Goal: Information Seeking & Learning: Find specific fact

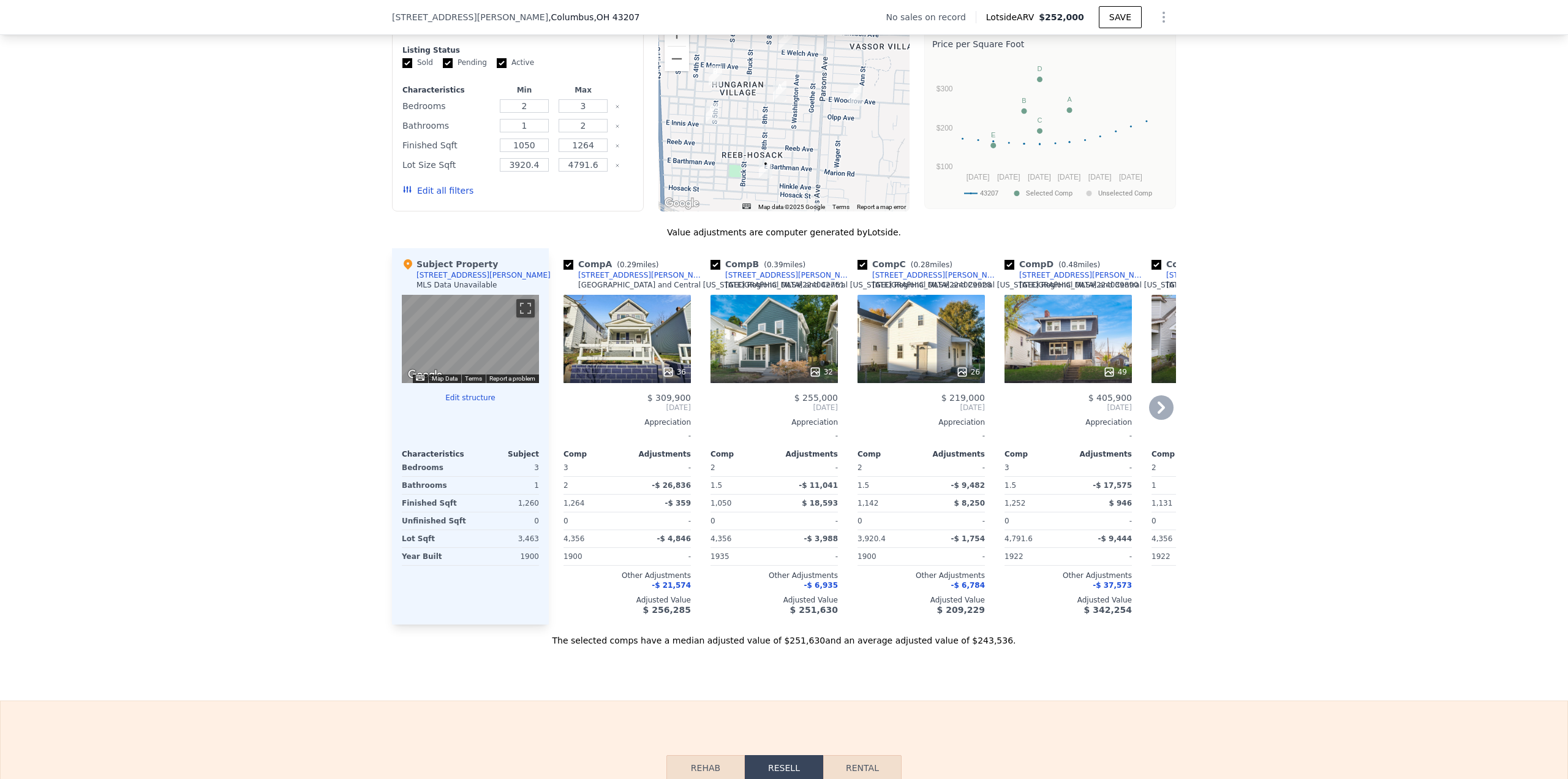
click at [552, 271] on div "Comp A ( 0.29 miles) [STREET_ADDRESS][GEOGRAPHIC_DATA][PERSON_NAME][US_STATE] M…" at bounding box center [622, 436] width 147 height 377
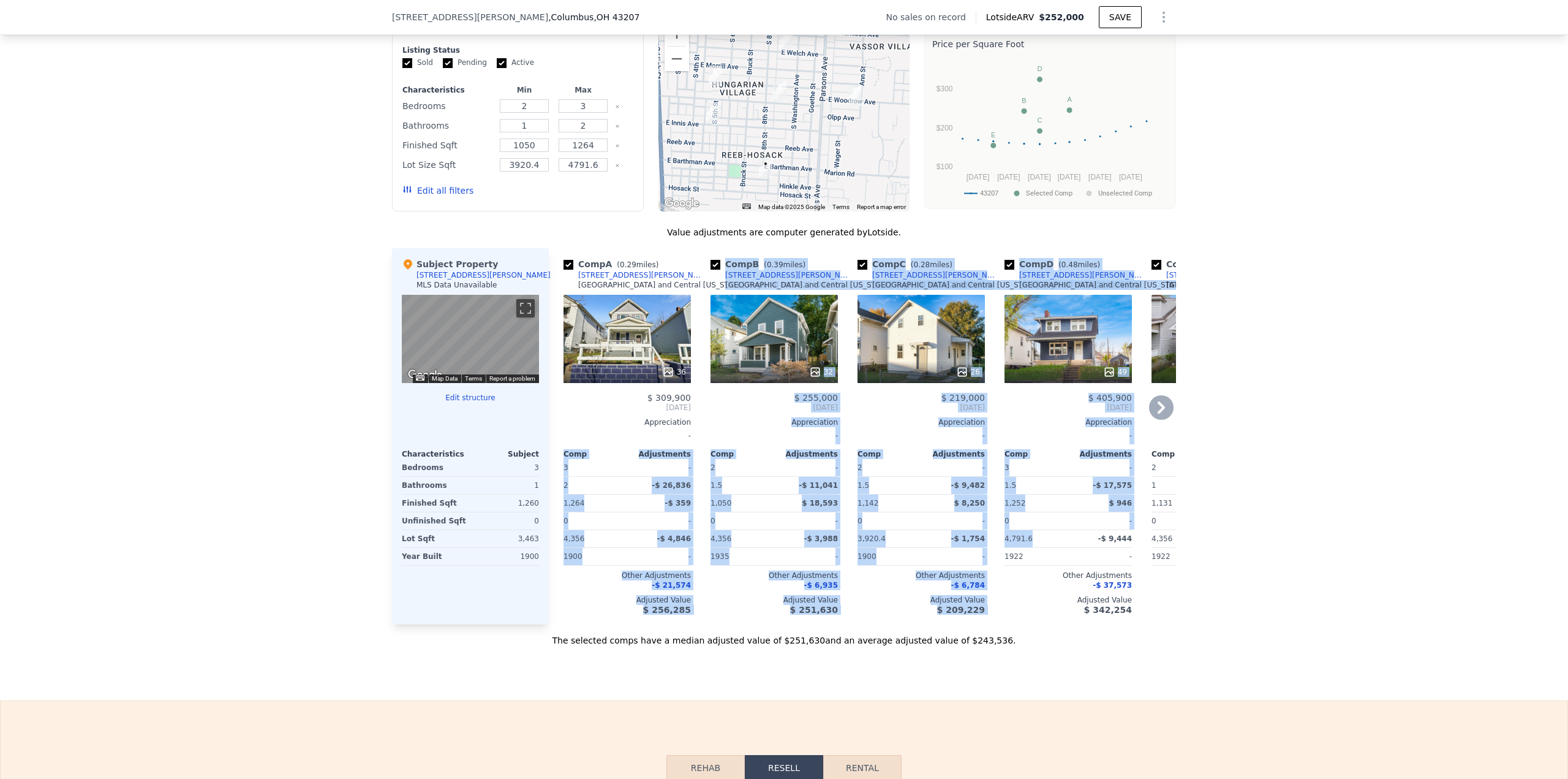
drag, startPoint x: 593, startPoint y: 479, endPoint x: 927, endPoint y: 520, distance: 336.5
click at [1004, 542] on div "Comp A ( 0.29 miles) [STREET_ADDRESS][GEOGRAPHIC_DATA][PERSON_NAME][US_STATE] M…" at bounding box center [862, 436] width 627 height 377
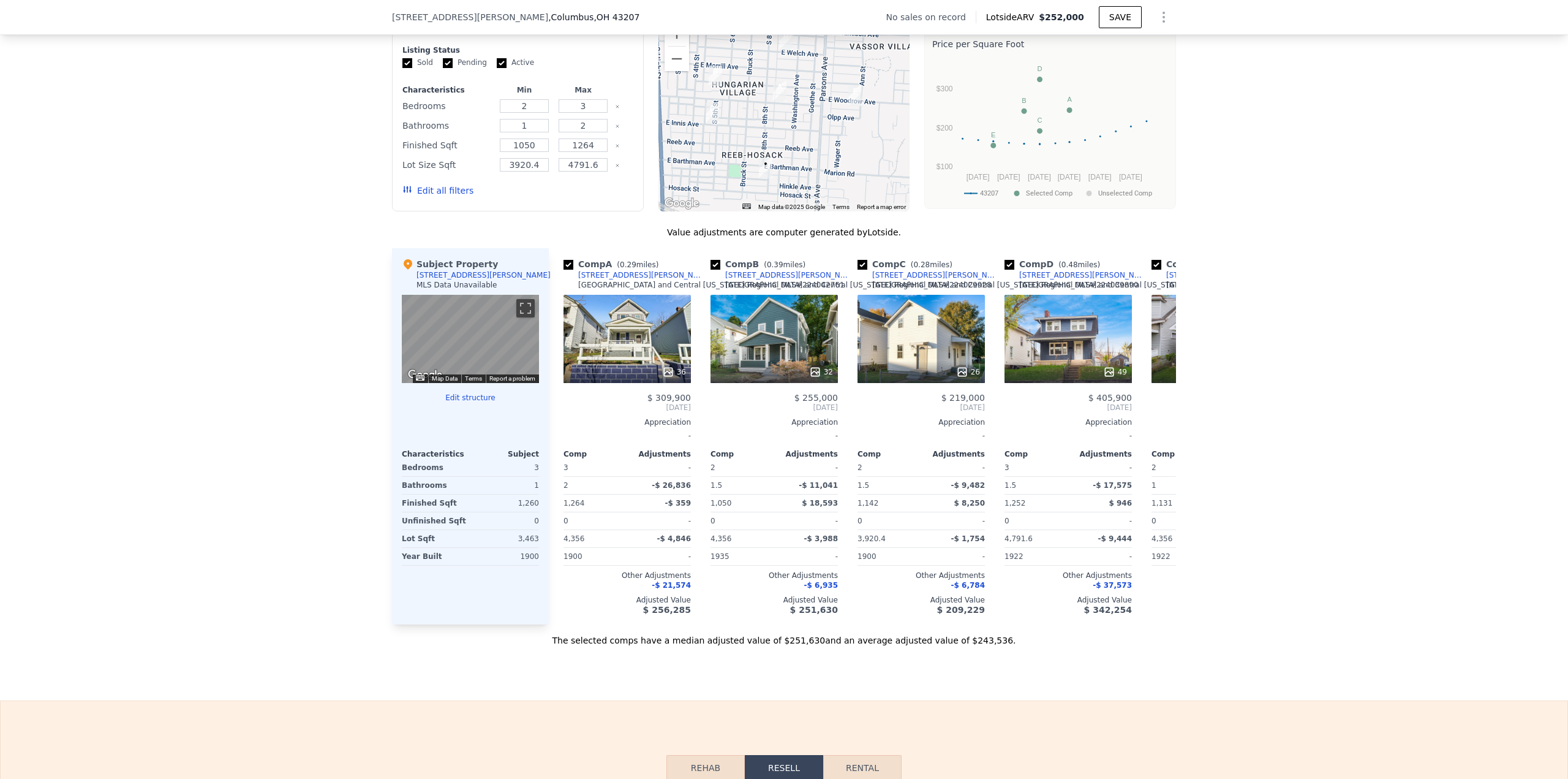
click at [536, 234] on div "We found 5 sales that match your search Filters Map Prices Modify Comp Filters …" at bounding box center [784, 317] width 784 height 659
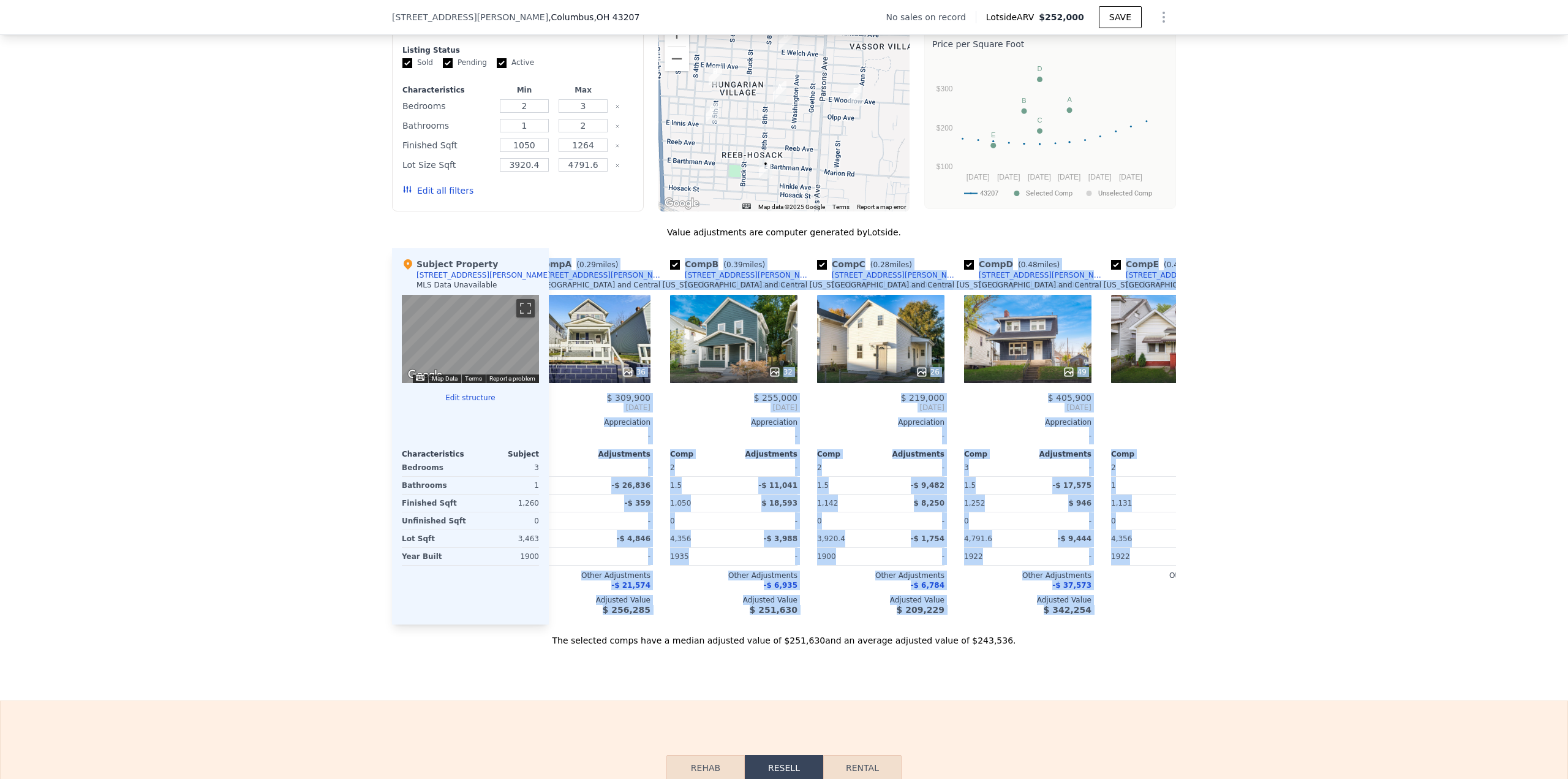
scroll to position [0, 161]
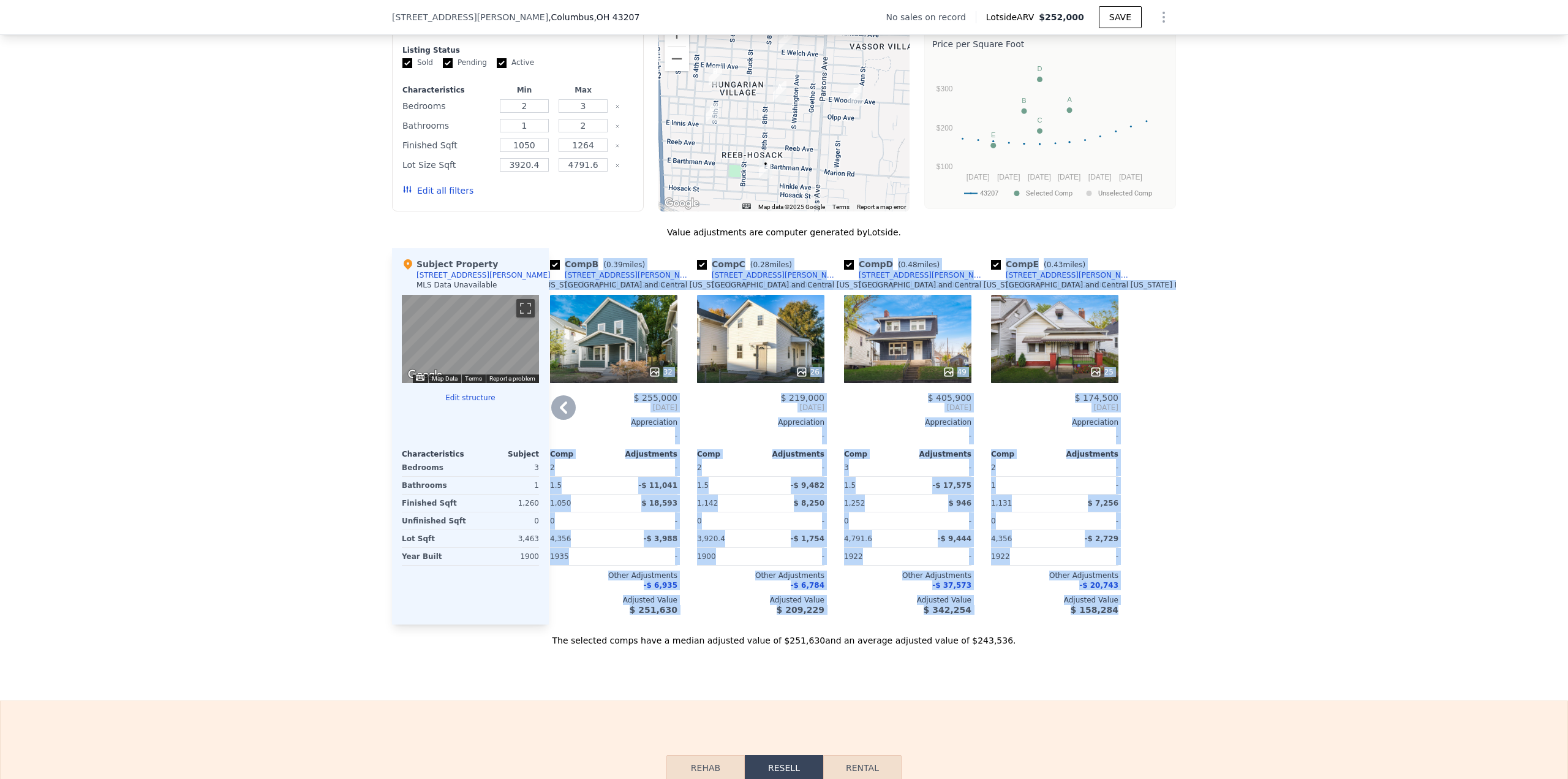
drag, startPoint x: 552, startPoint y: 259, endPoint x: 1118, endPoint y: 616, distance: 669.2
click at [1118, 616] on div "Comp A ( 0.29 miles) [STREET_ADDRESS][GEOGRAPHIC_DATA][PERSON_NAME][US_STATE] M…" at bounding box center [862, 436] width 627 height 377
copy div "Lore I ( 2.73 dolor) 722 S Ametcon Adi Elitsedd eiu Tempori Utla Etdolore MAG #…"
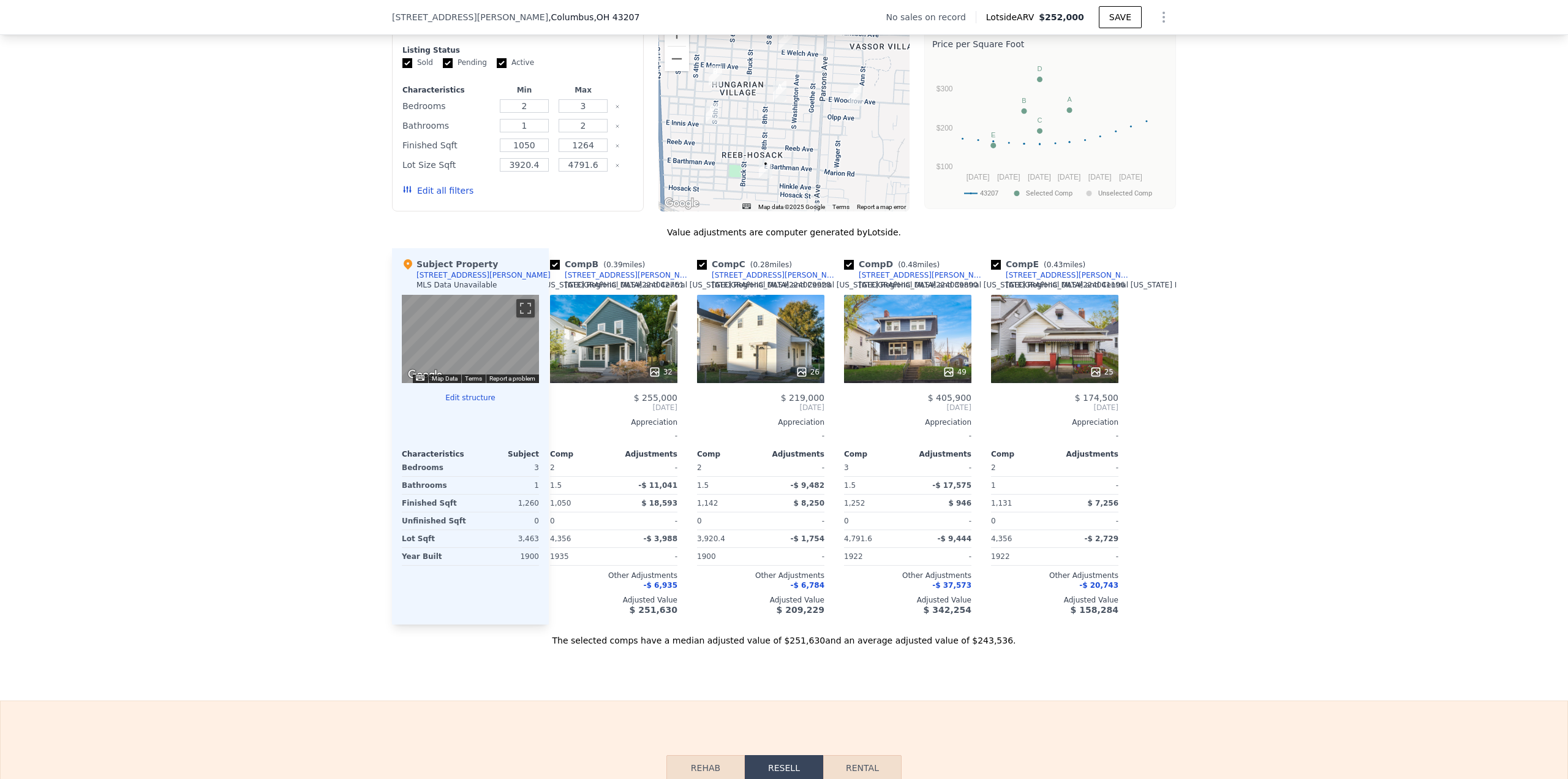
click at [269, 281] on div "We found 5 sales that match your search Filters Map Prices Modify Comp Filters …" at bounding box center [784, 309] width 1568 height 673
click at [1321, 516] on div "We found 5 sales that match your search Filters Map Prices Modify Comp Filters …" at bounding box center [784, 309] width 1568 height 673
